Goal: Check status: Check status

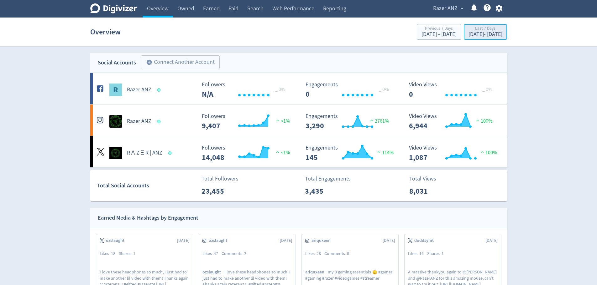
click at [468, 33] on div "[DATE] - [DATE]" at bounding box center [485, 35] width 34 height 6
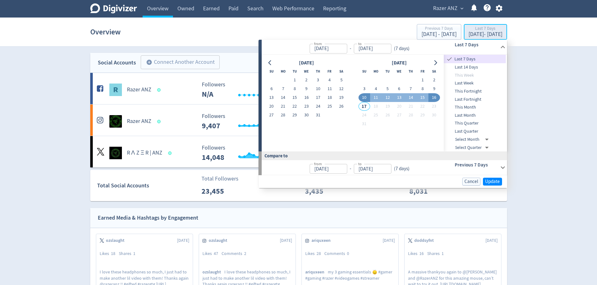
type input "[DATE]"
click at [496, 180] on span "Update" at bounding box center [492, 182] width 15 height 5
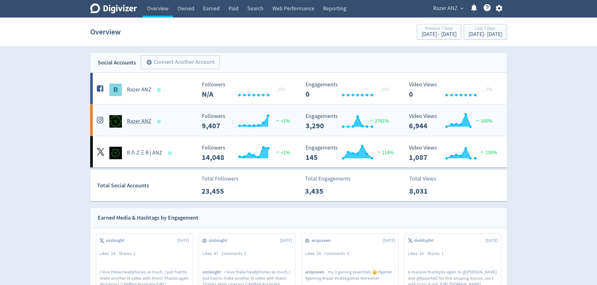
click at [141, 123] on h5 "Razer ANZ" at bounding box center [139, 122] width 24 height 8
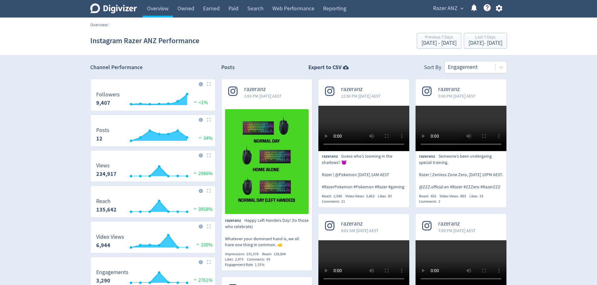
click at [96, 23] on link "Overview" at bounding box center [98, 25] width 17 height 6
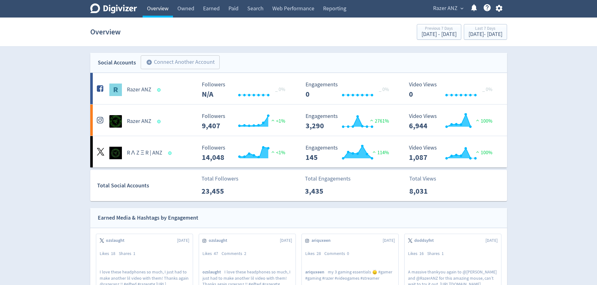
click at [153, 8] on link "Overview" at bounding box center [158, 9] width 30 height 18
